Goal: Task Accomplishment & Management: Manage account settings

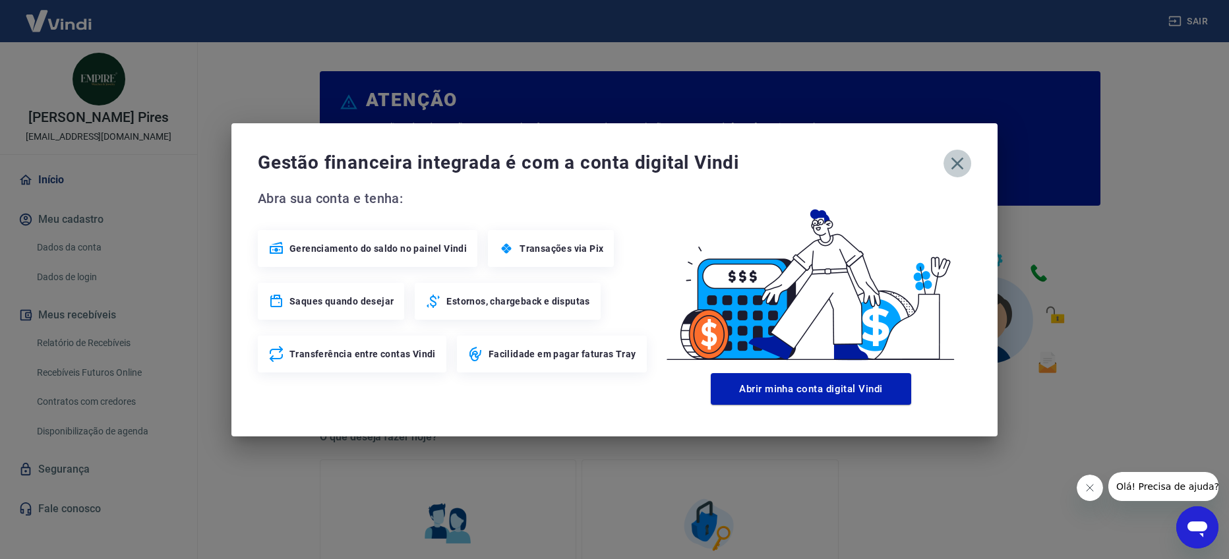
click at [959, 160] on icon "button" at bounding box center [958, 163] width 13 height 13
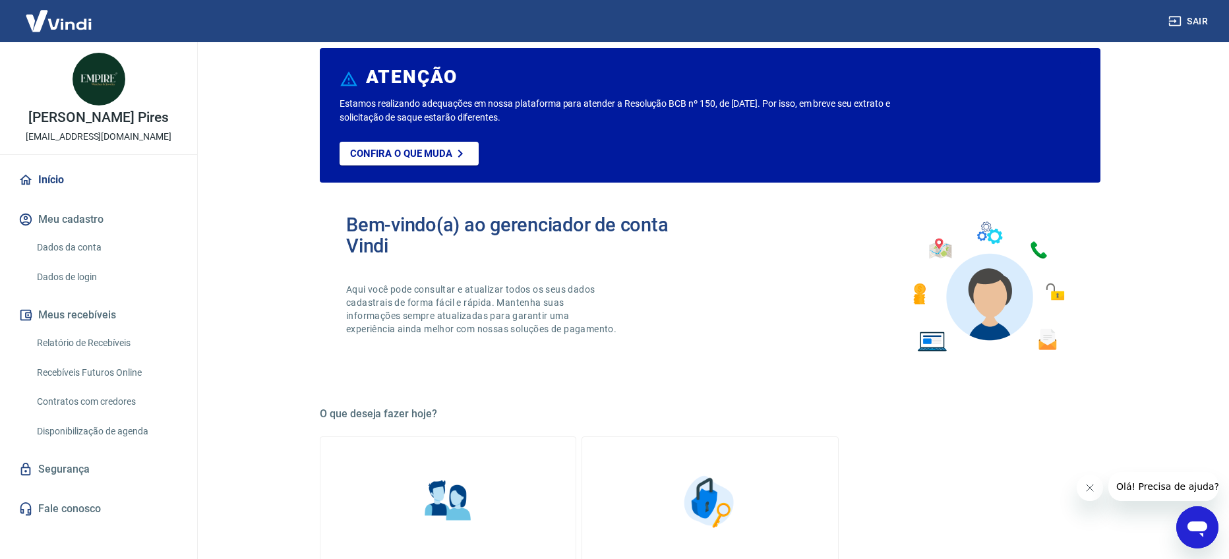
scroll to position [24, 0]
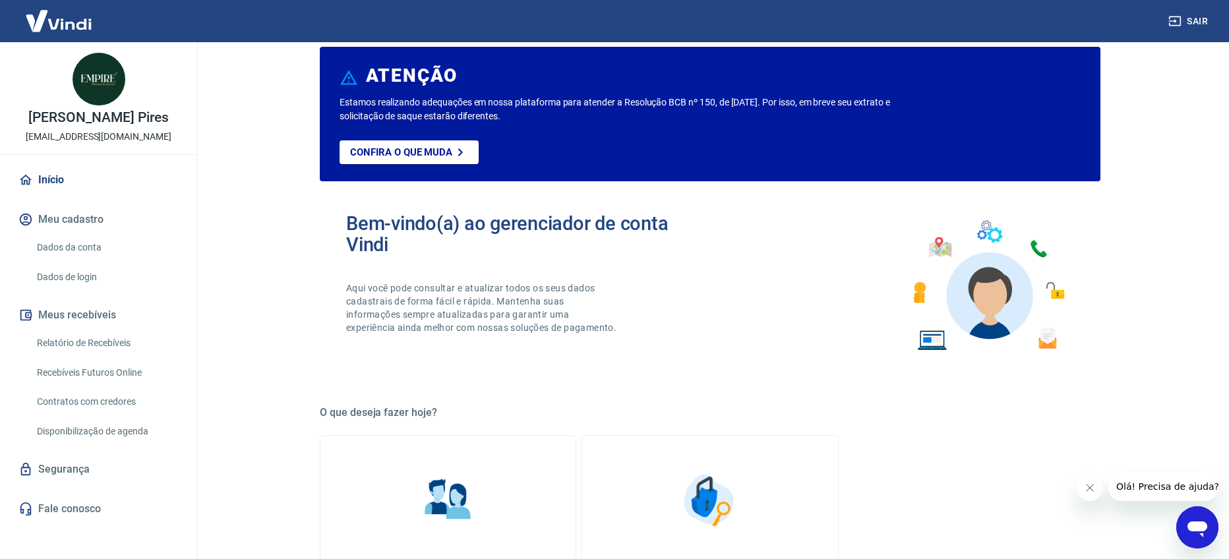
click at [117, 375] on link "Recebíveis Futuros Online" at bounding box center [107, 372] width 150 height 27
click at [98, 340] on link "Relatório de Recebíveis" at bounding box center [107, 343] width 150 height 27
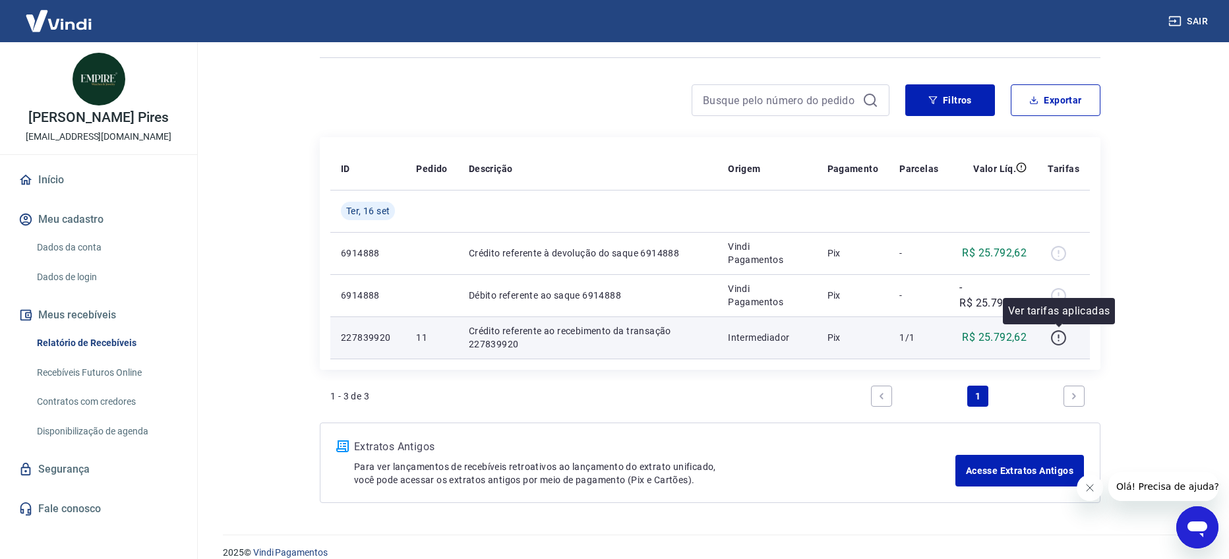
scroll to position [96, 0]
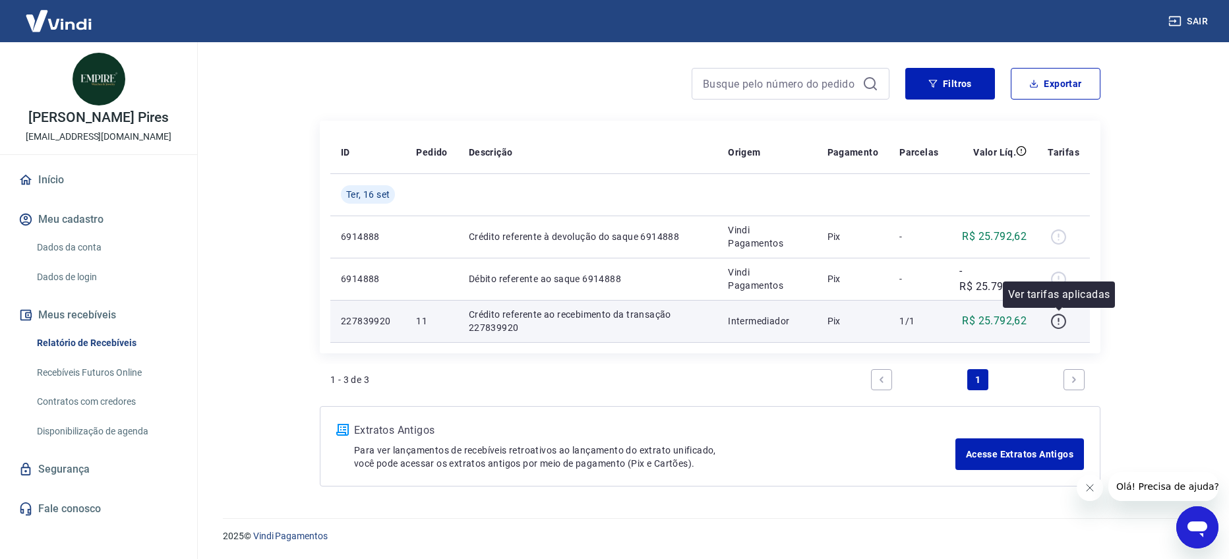
click at [1059, 325] on icon "button" at bounding box center [1059, 321] width 16 height 16
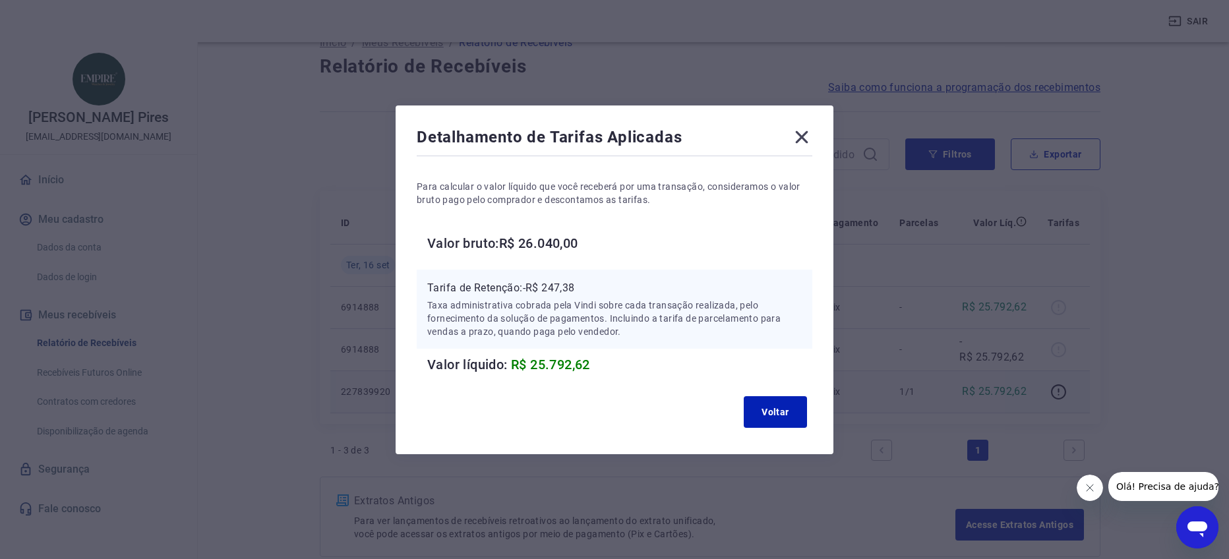
scroll to position [30, 0]
click at [801, 131] on icon at bounding box center [801, 137] width 21 height 21
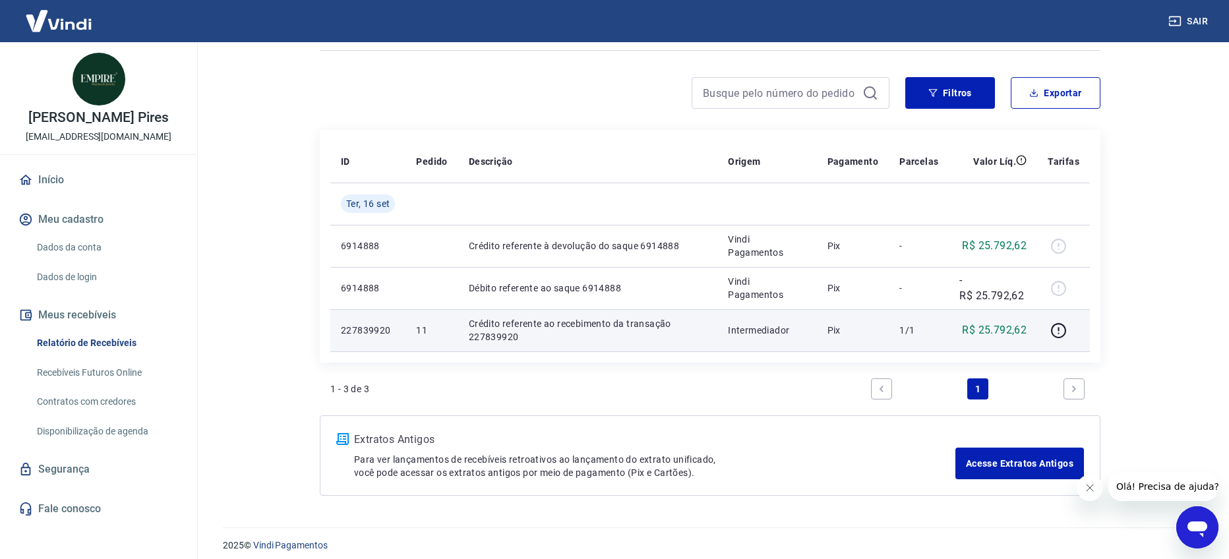
scroll to position [96, 0]
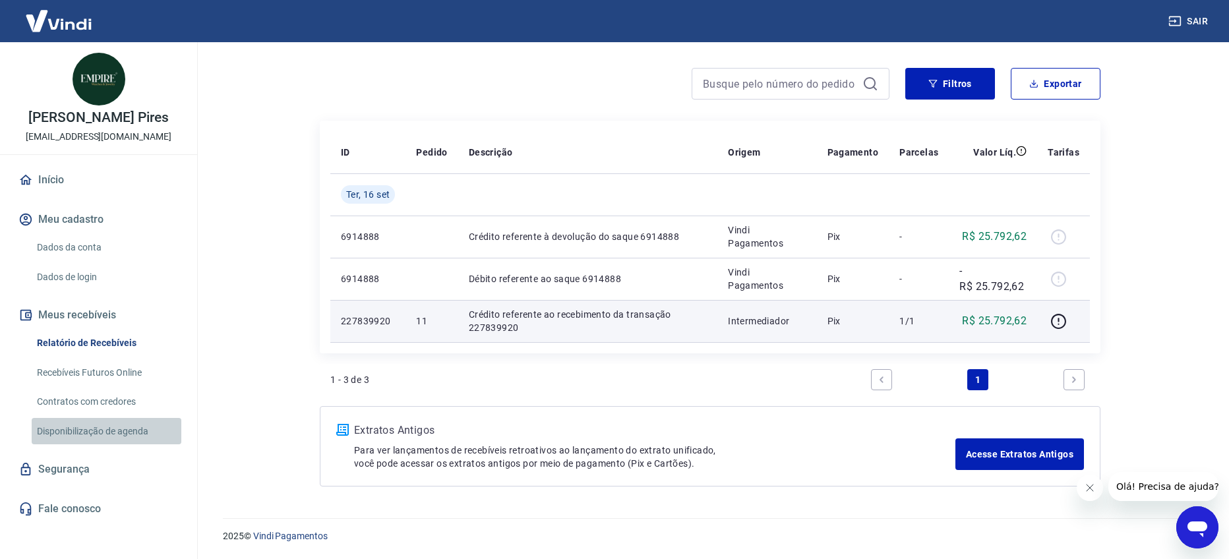
click at [127, 436] on link "Disponibilização de agenda" at bounding box center [107, 431] width 150 height 27
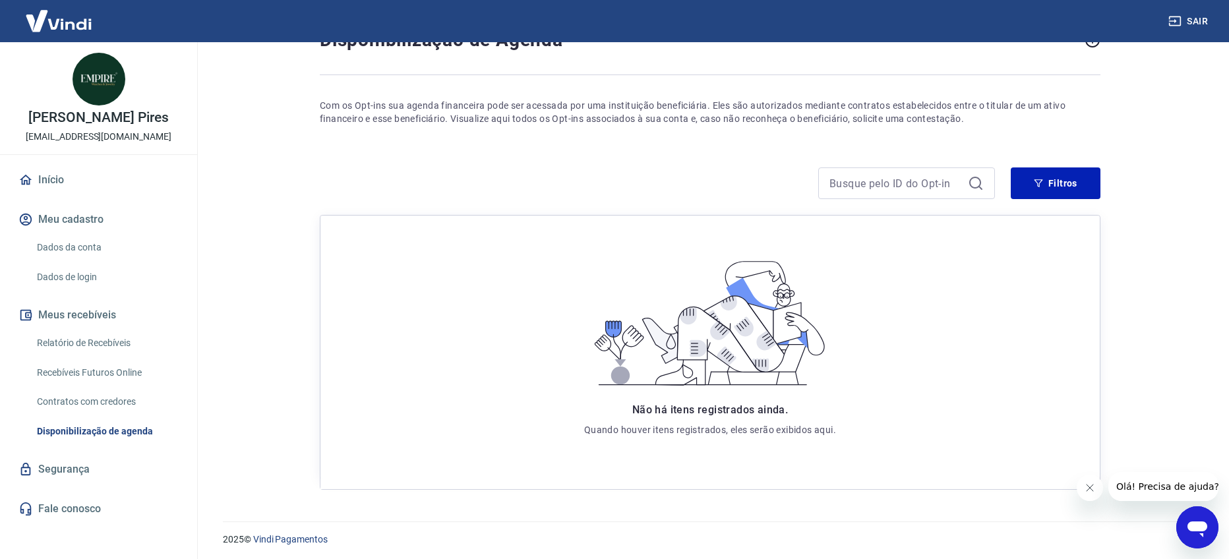
scroll to position [77, 0]
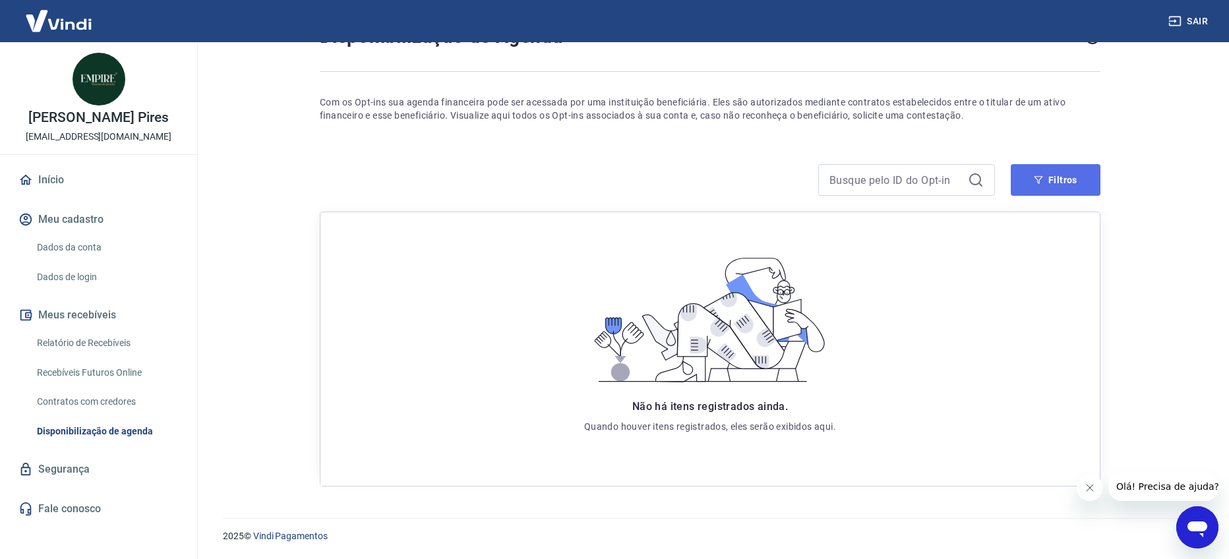
click at [1048, 177] on button "Filtros" at bounding box center [1056, 180] width 90 height 32
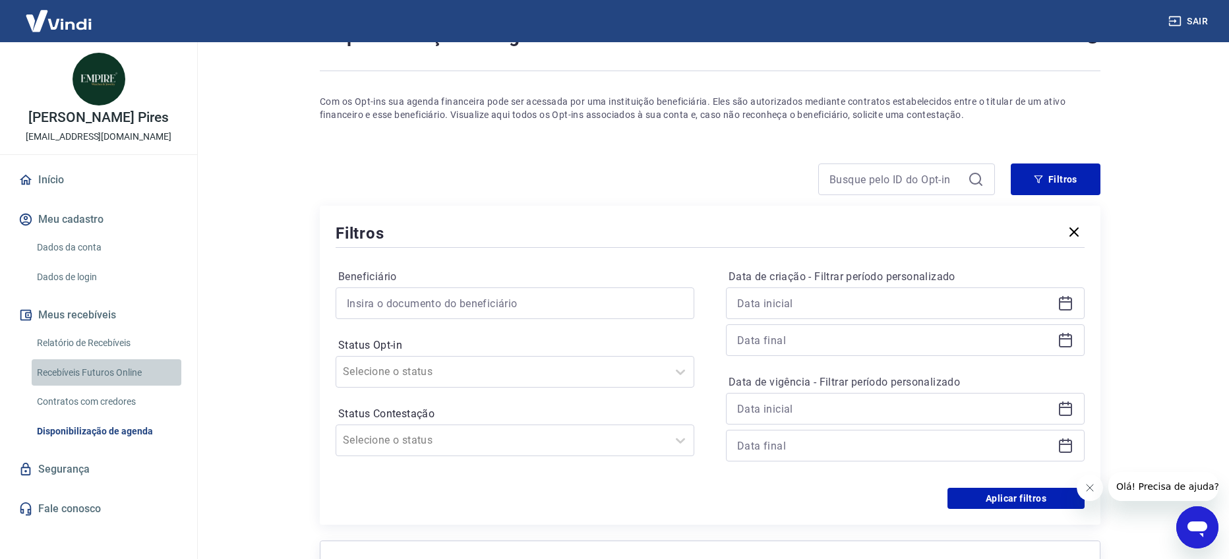
click at [121, 374] on link "Recebíveis Futuros Online" at bounding box center [107, 372] width 150 height 27
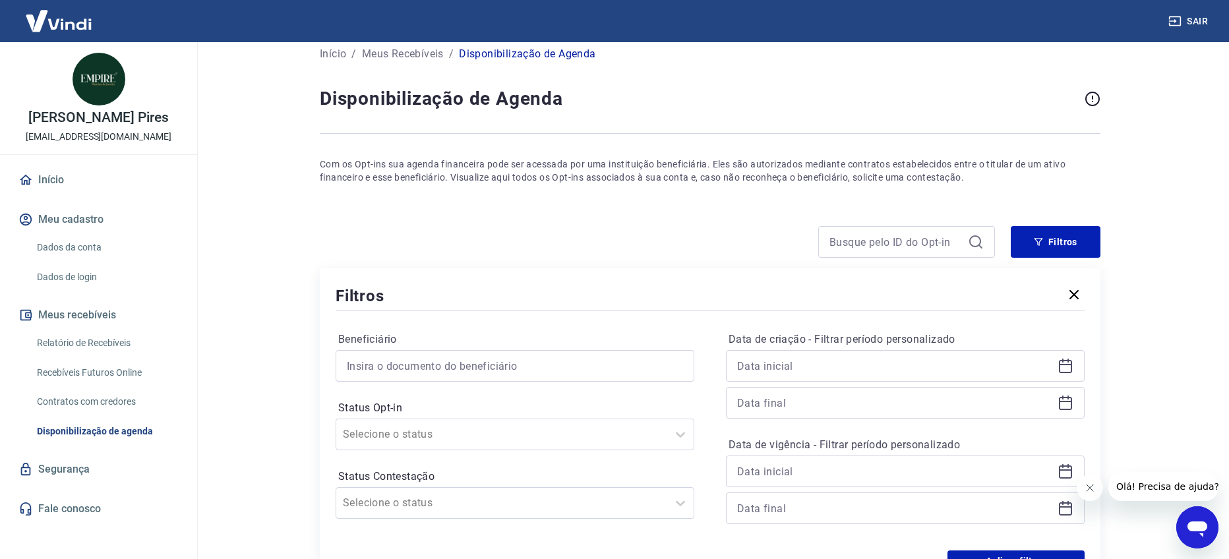
scroll to position [0, 0]
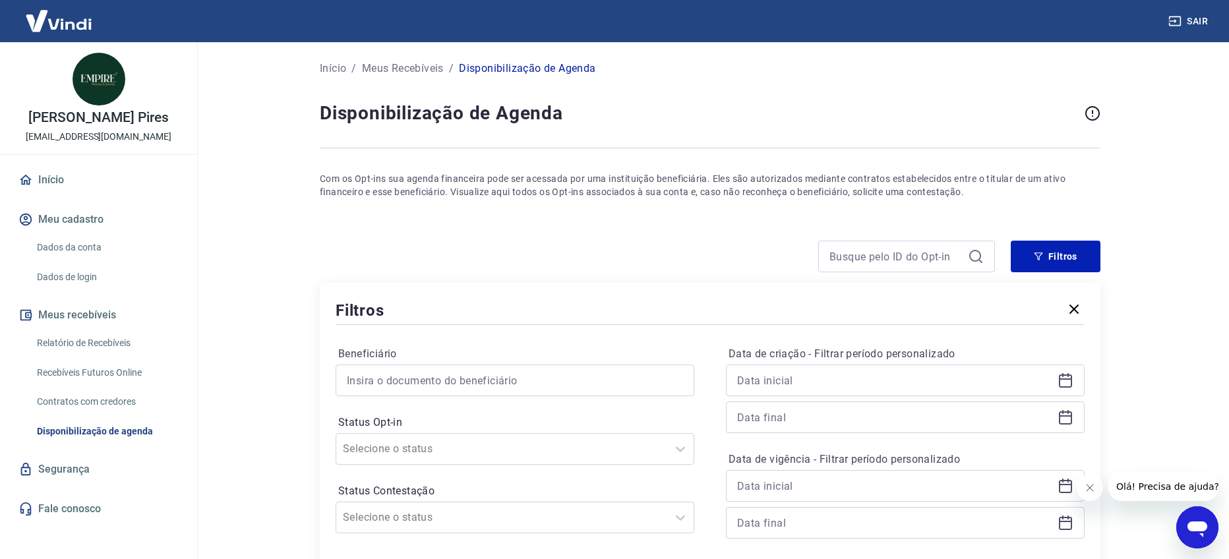
click at [332, 69] on p "Início" at bounding box center [333, 69] width 26 height 16
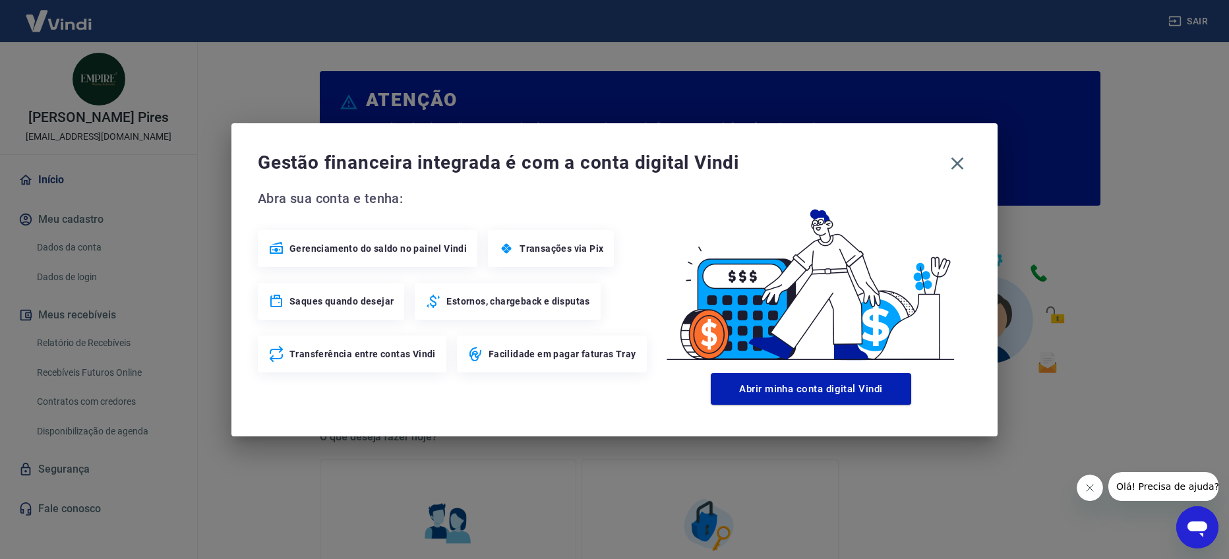
click at [563, 249] on span "Transações via Pix" at bounding box center [562, 248] width 84 height 13
click at [771, 390] on button "Abrir minha conta digital Vindi" at bounding box center [811, 389] width 201 height 32
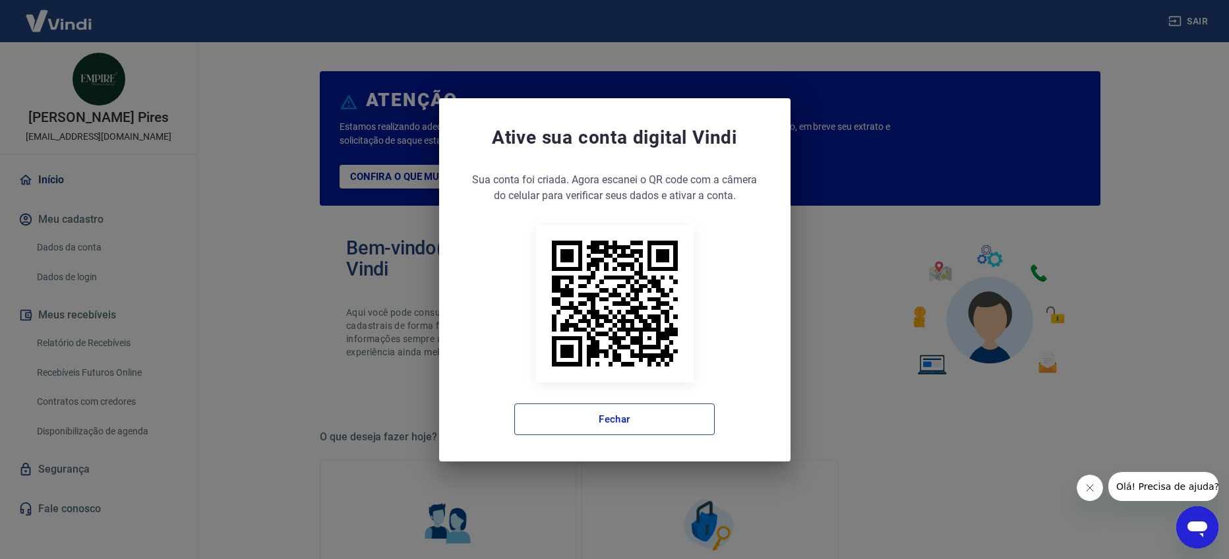
click at [623, 418] on button "Fechar" at bounding box center [614, 420] width 201 height 32
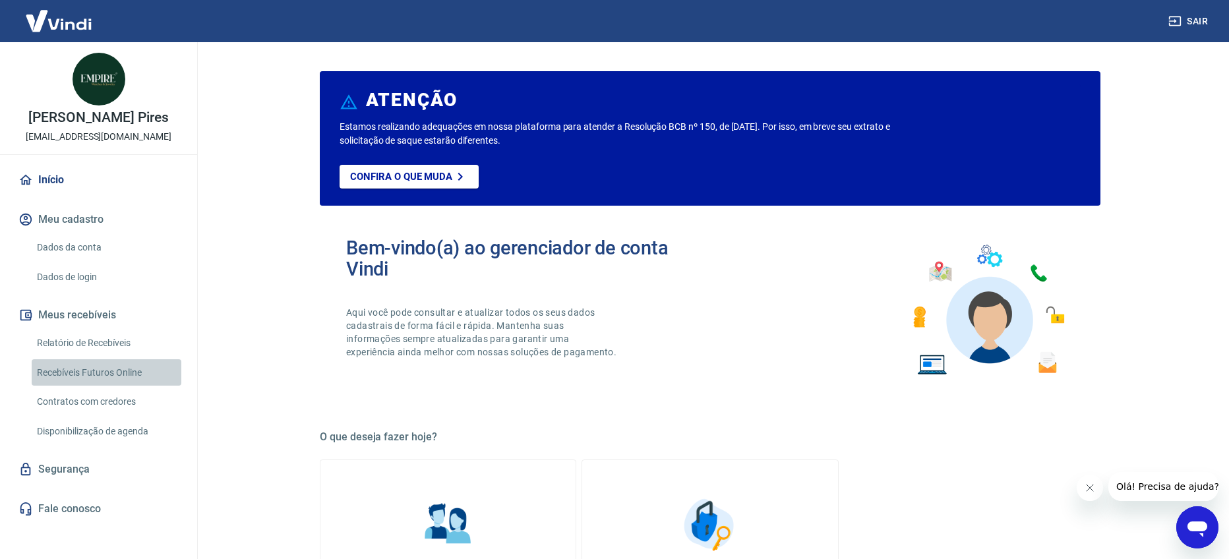
click at [125, 376] on link "Recebíveis Futuros Online" at bounding box center [107, 372] width 150 height 27
click at [96, 373] on link "Recebíveis Futuros Online" at bounding box center [107, 372] width 150 height 27
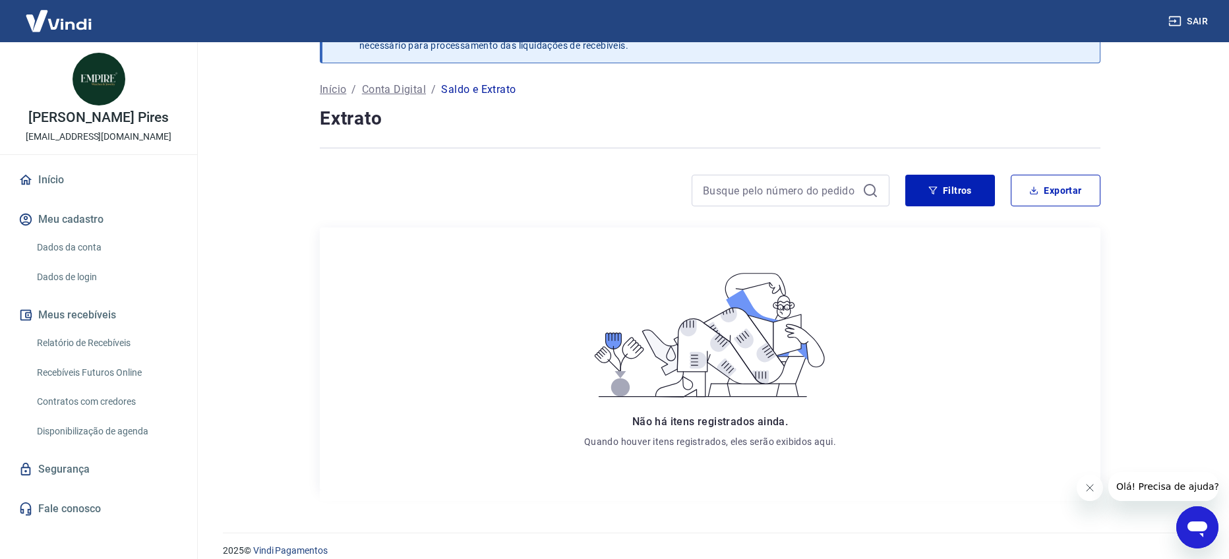
scroll to position [40, 0]
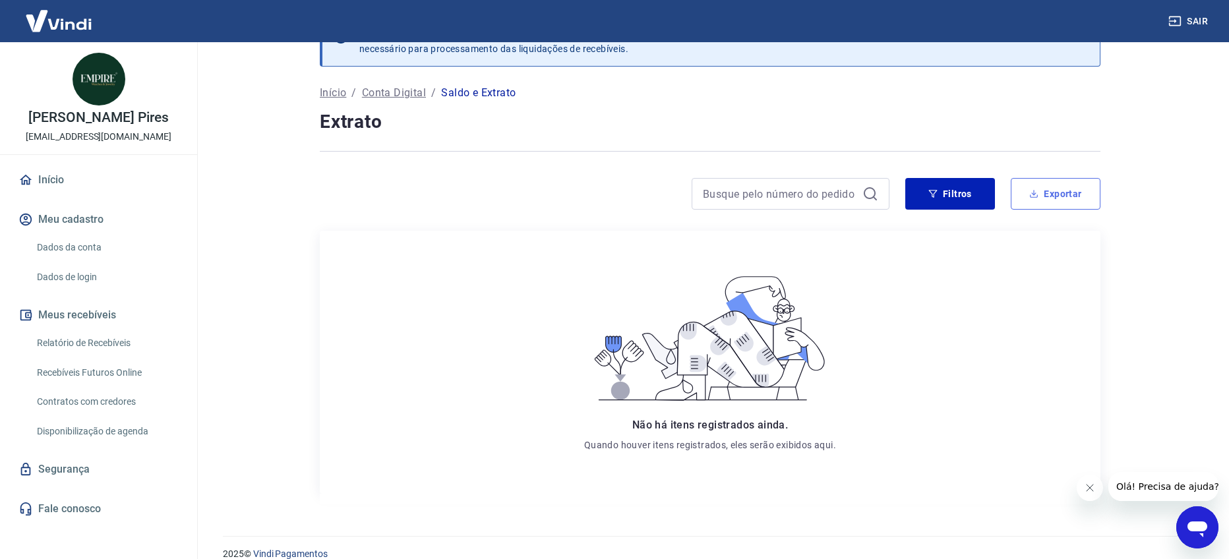
click at [1055, 193] on button "Exportar" at bounding box center [1056, 194] width 90 height 32
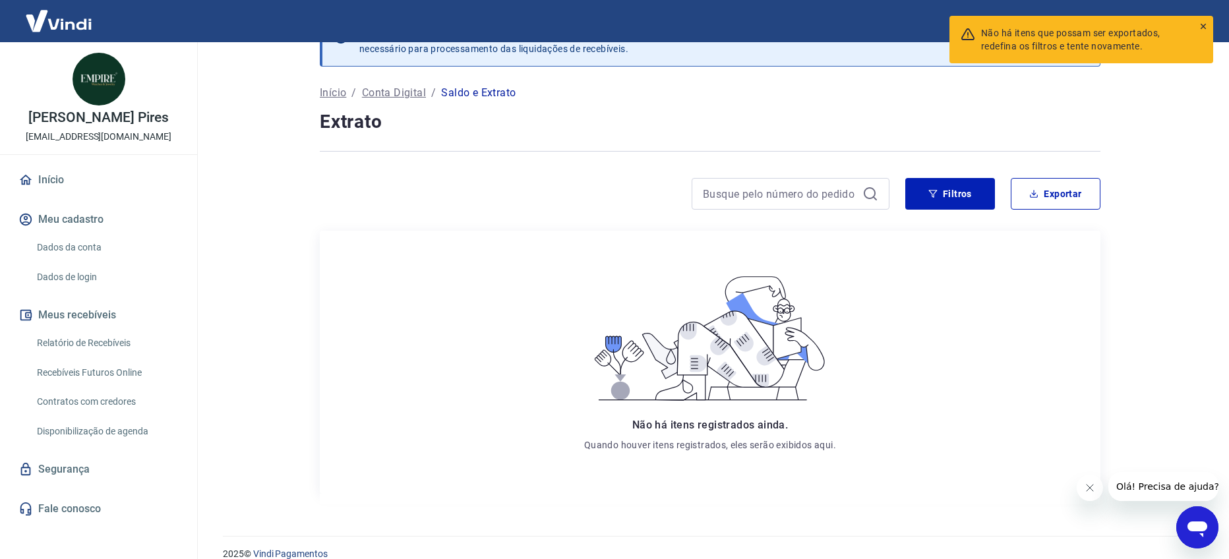
click at [1202, 27] on icon at bounding box center [1203, 26] width 5 height 5
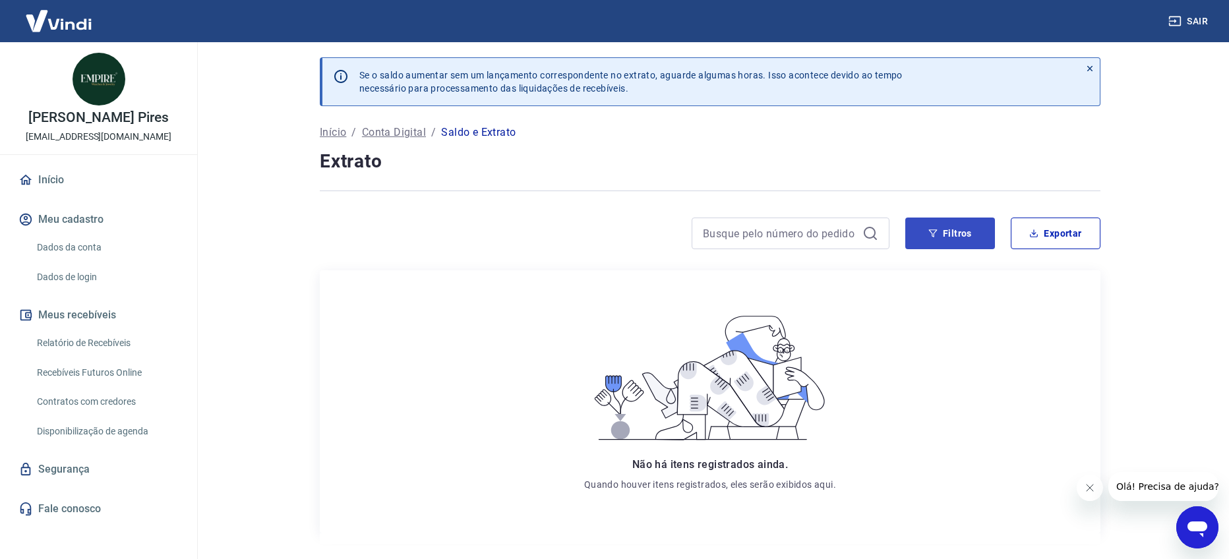
scroll to position [0, 0]
click at [401, 131] on p "Conta Digital" at bounding box center [394, 133] width 64 height 16
click at [336, 134] on p "Início" at bounding box center [333, 133] width 26 height 16
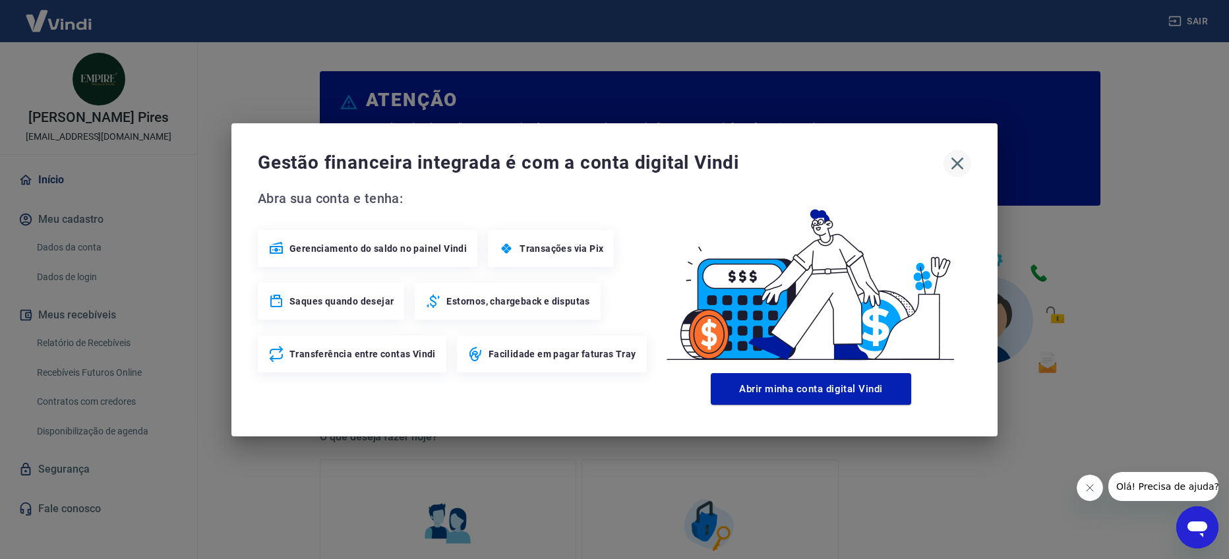
click at [957, 165] on icon "button" at bounding box center [957, 163] width 21 height 21
